Goal: Find specific page/section: Find specific page/section

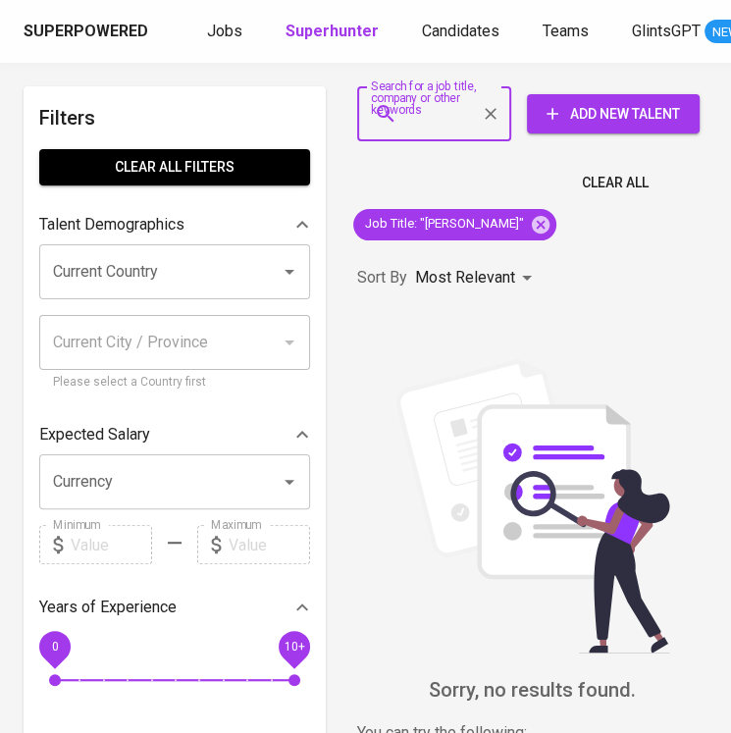
click at [414, 120] on input "Search for a job title, company or other keywords" at bounding box center [439, 113] width 68 height 37
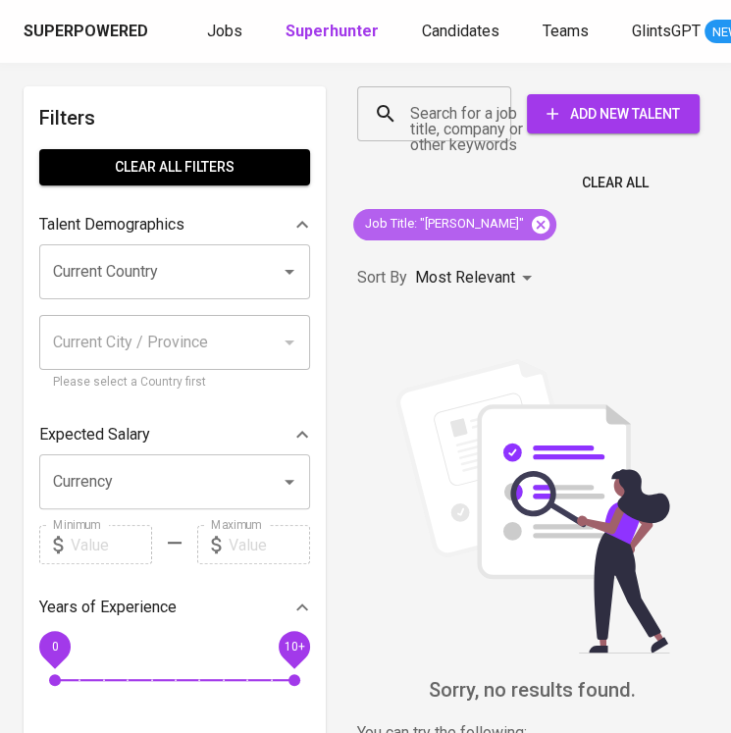
click at [548, 222] on icon at bounding box center [541, 225] width 22 height 22
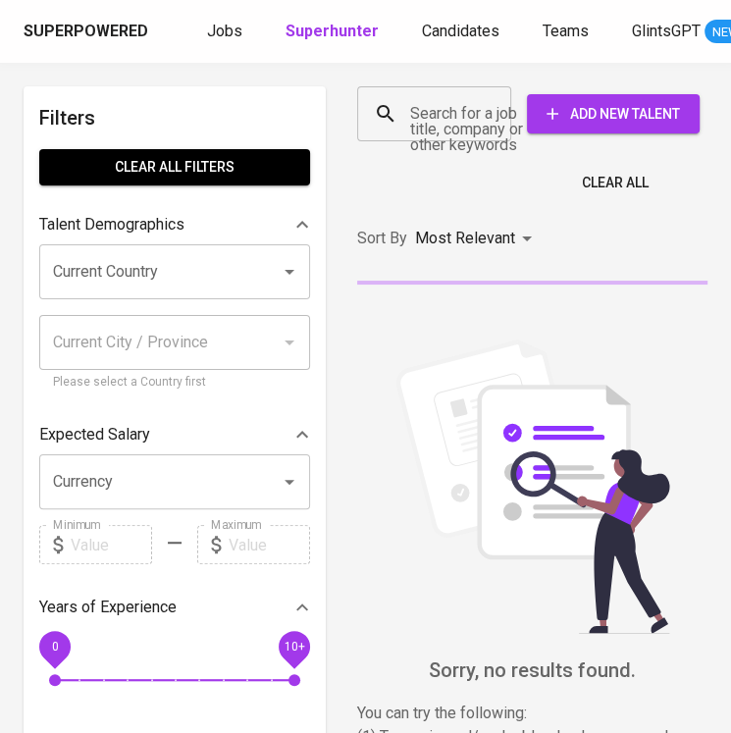
click at [432, 119] on input "Search for a job title, company or other keywords" at bounding box center [439, 113] width 68 height 37
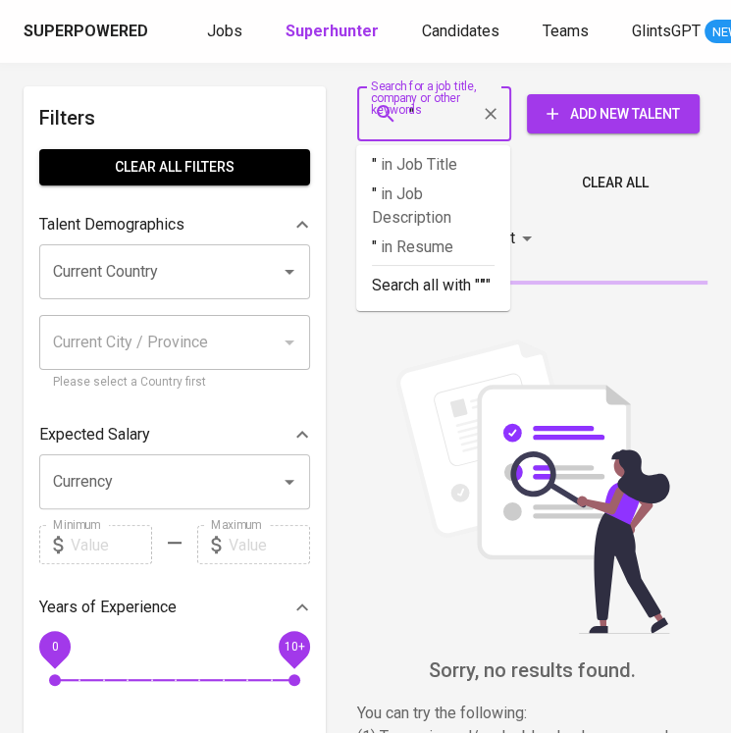
paste input "[PERSON_NAME]"
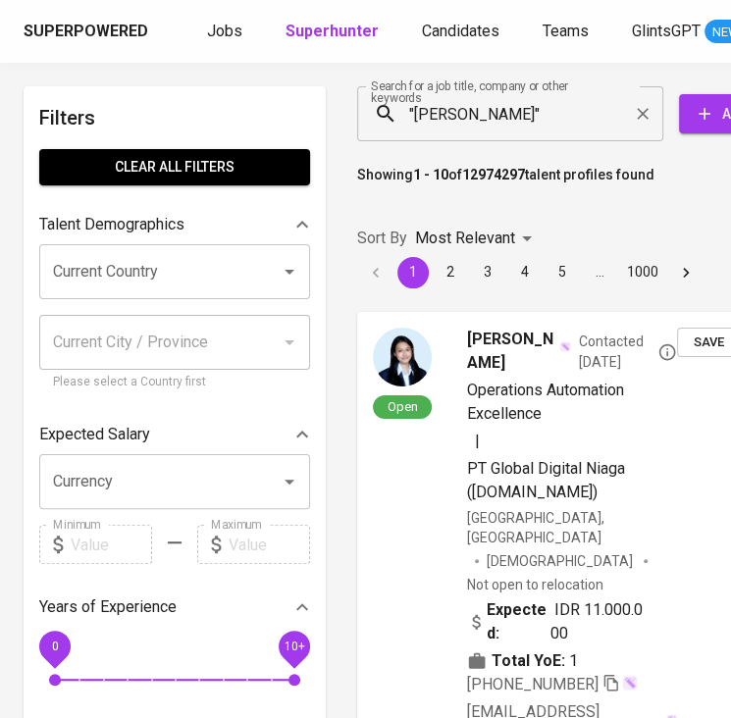
click at [624, 258] on li "1000" at bounding box center [642, 272] width 49 height 31
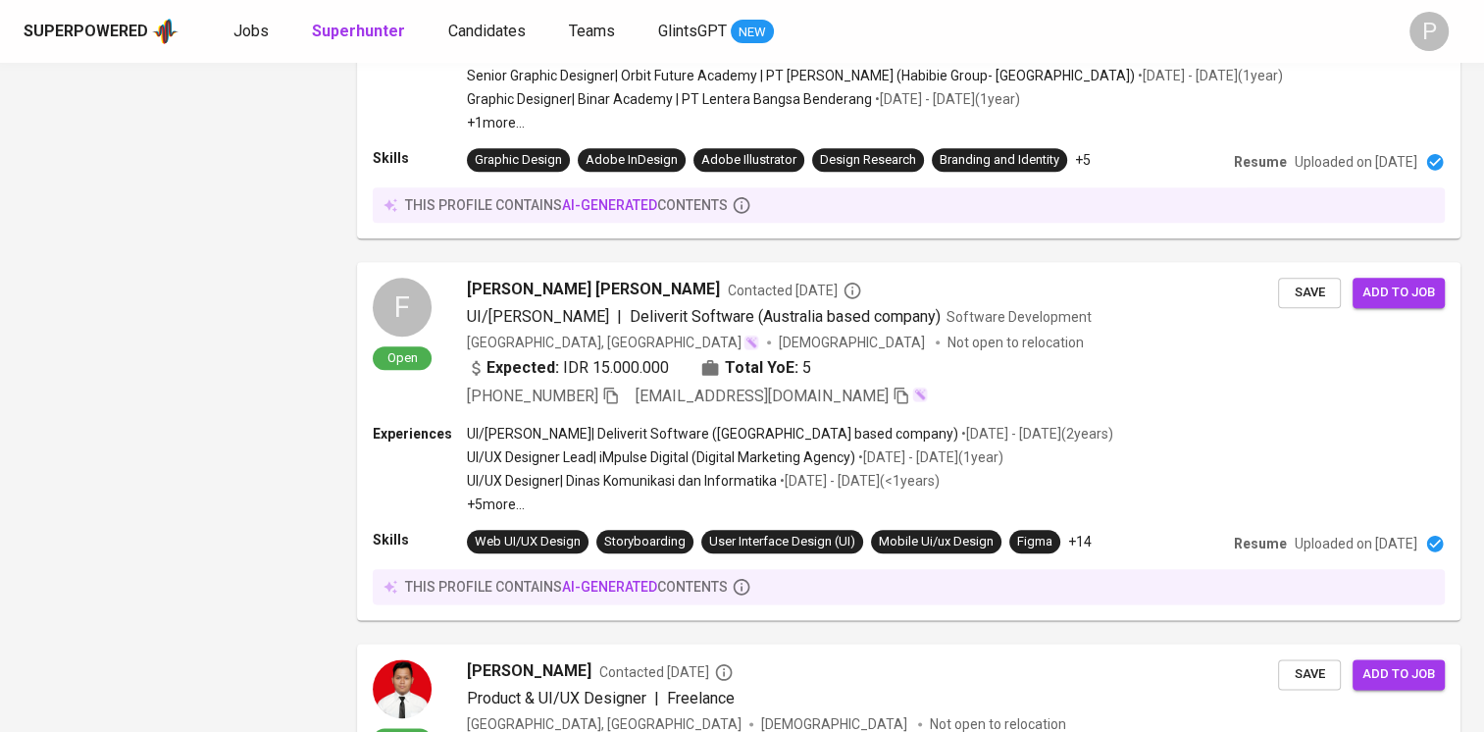
scroll to position [30, 0]
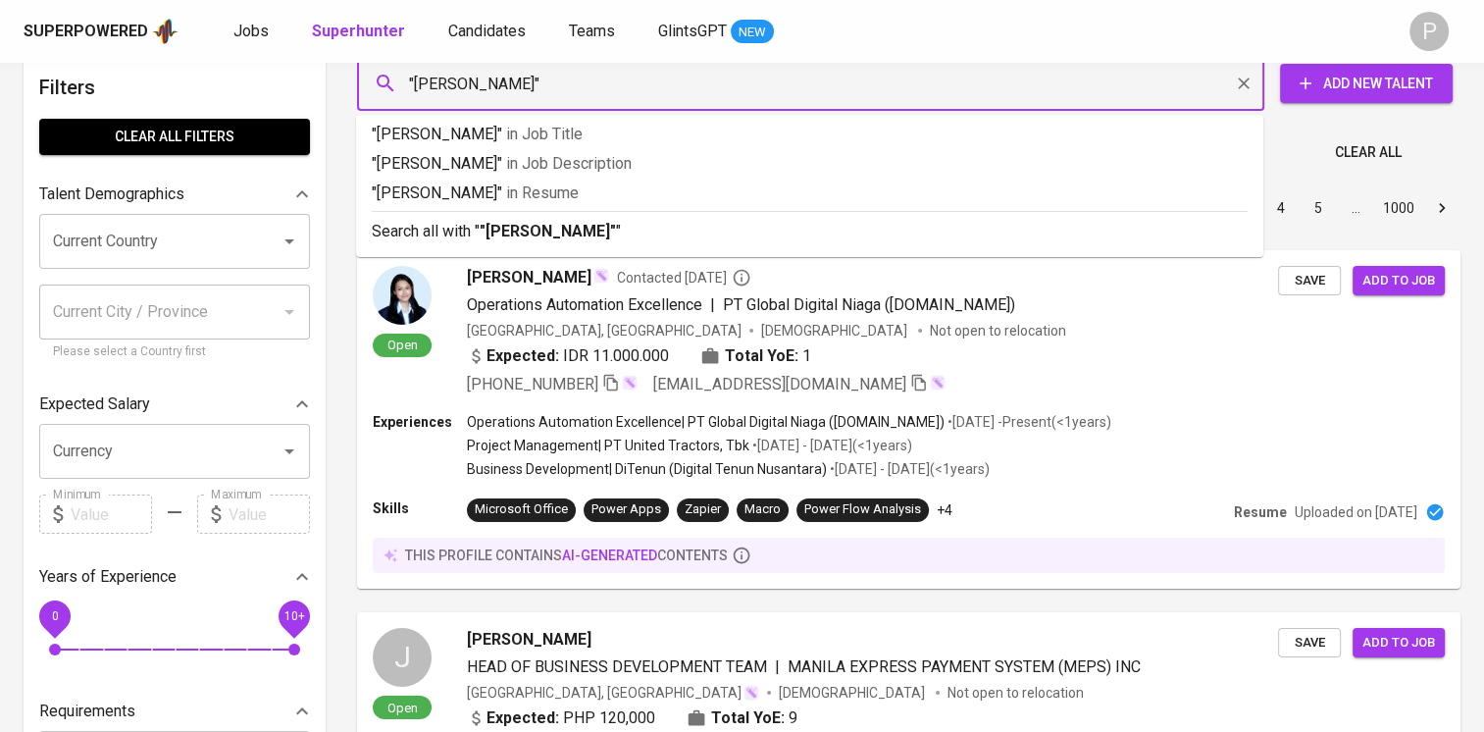
click at [662, 78] on input ""[PERSON_NAME]"" at bounding box center [815, 83] width 821 height 37
type input ""[PERSON_NAME]""
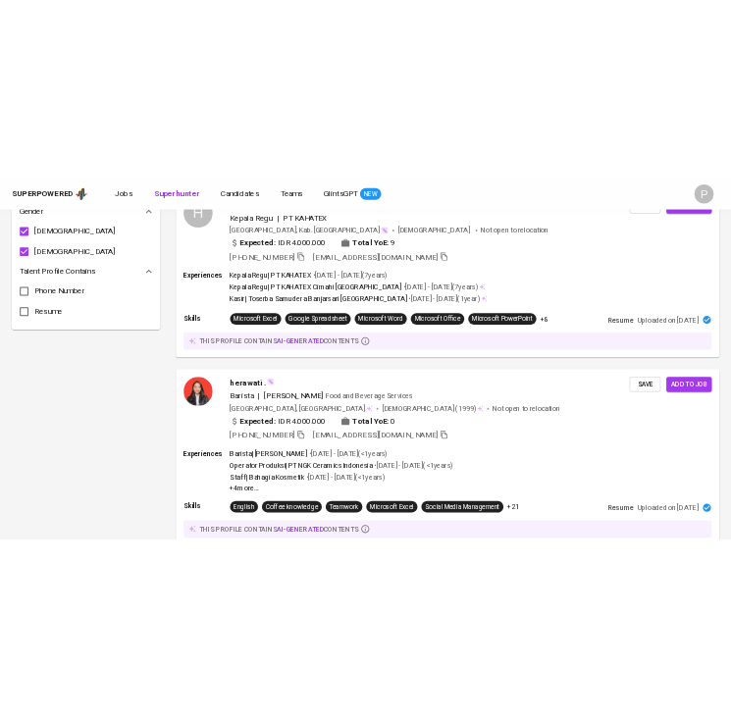
scroll to position [1393, 0]
